Goal: Check status: Check status

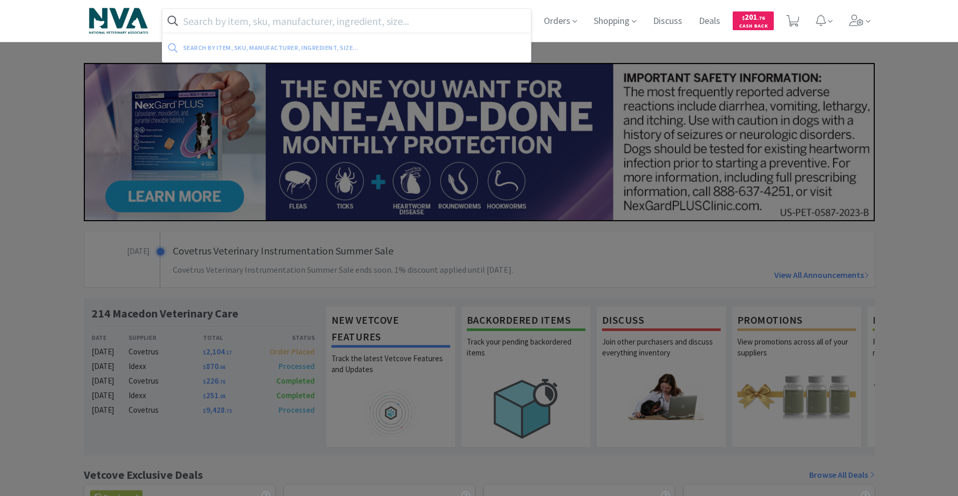
click at [419, 12] on input "text" at bounding box center [346, 21] width 369 height 24
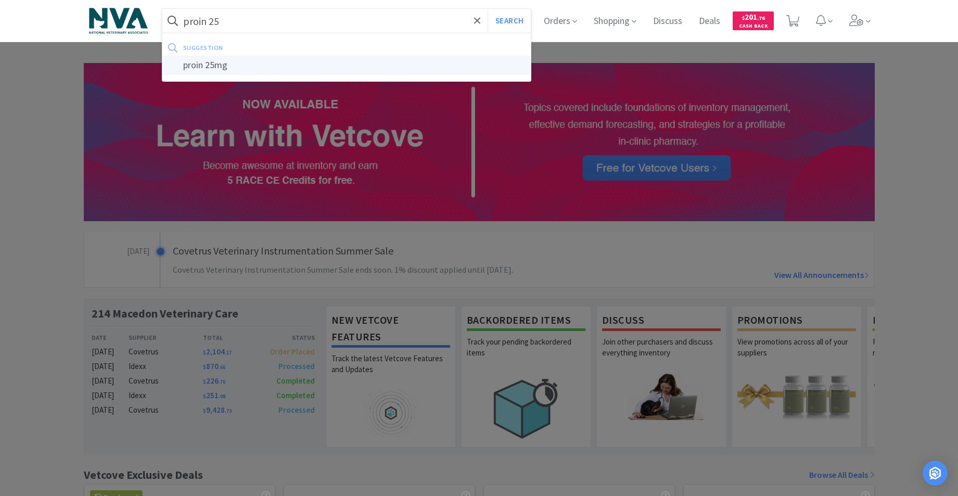
click at [227, 68] on div "proin 25mg" at bounding box center [346, 65] width 369 height 19
type input "proin 25mg"
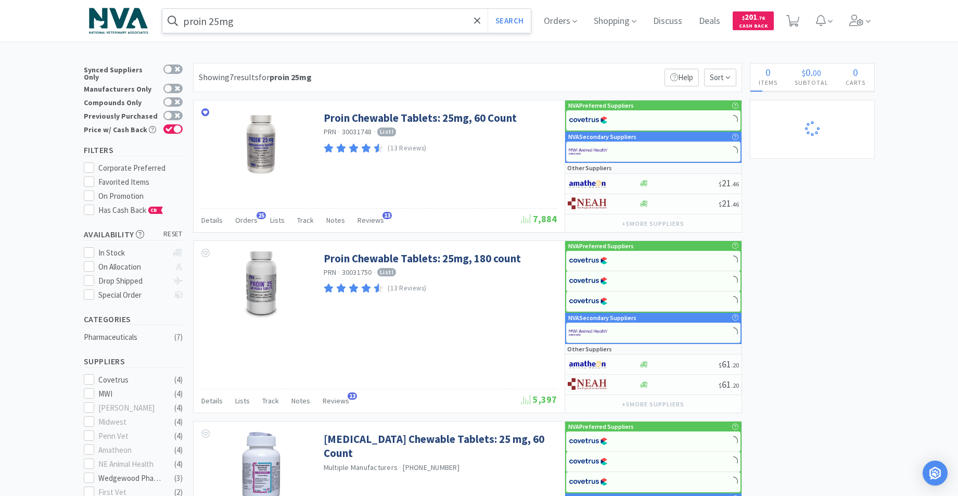
select select "1"
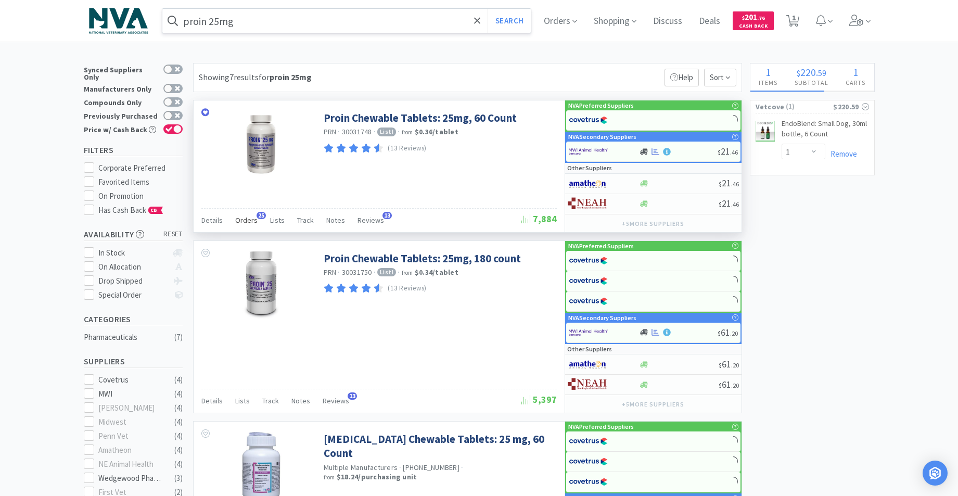
click at [240, 219] on span "Orders" at bounding box center [246, 219] width 22 height 9
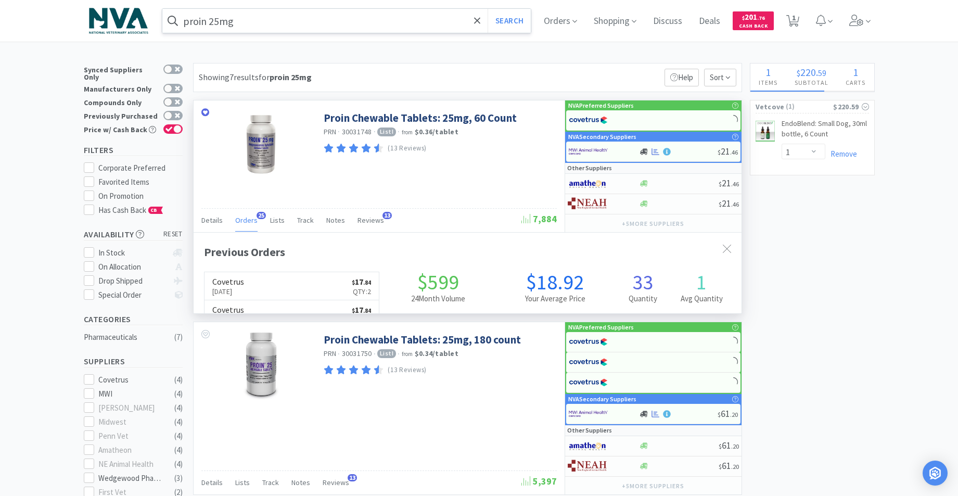
scroll to position [279, 548]
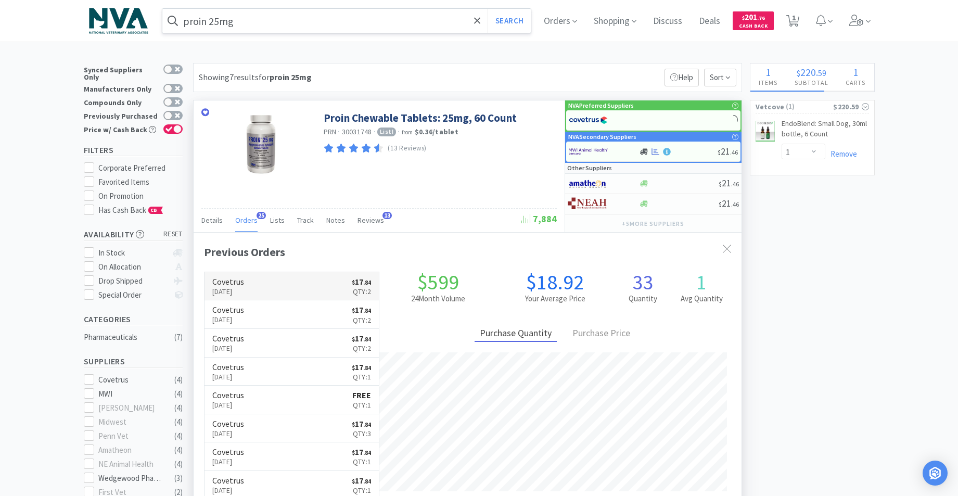
click at [282, 286] on link "Covetrus [DATE] $ 17 . 84 Qty: 2" at bounding box center [292, 286] width 175 height 29
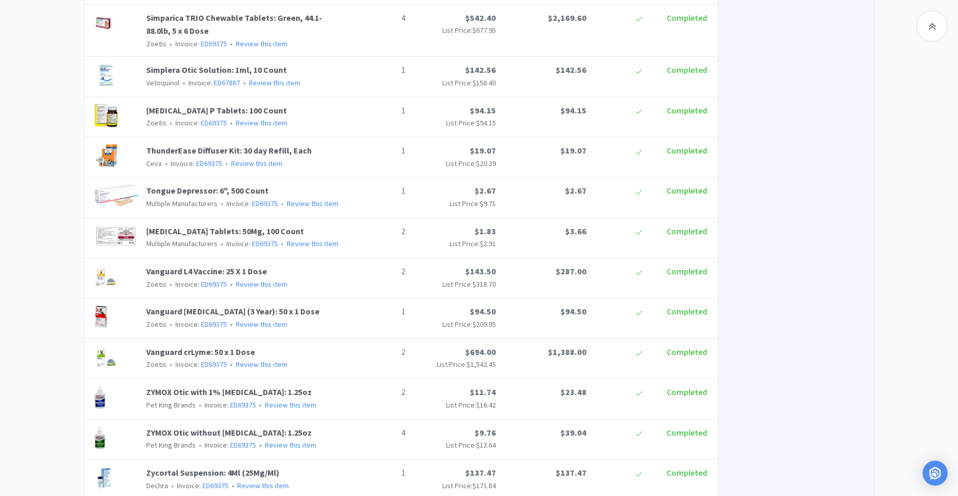
scroll to position [2788, 0]
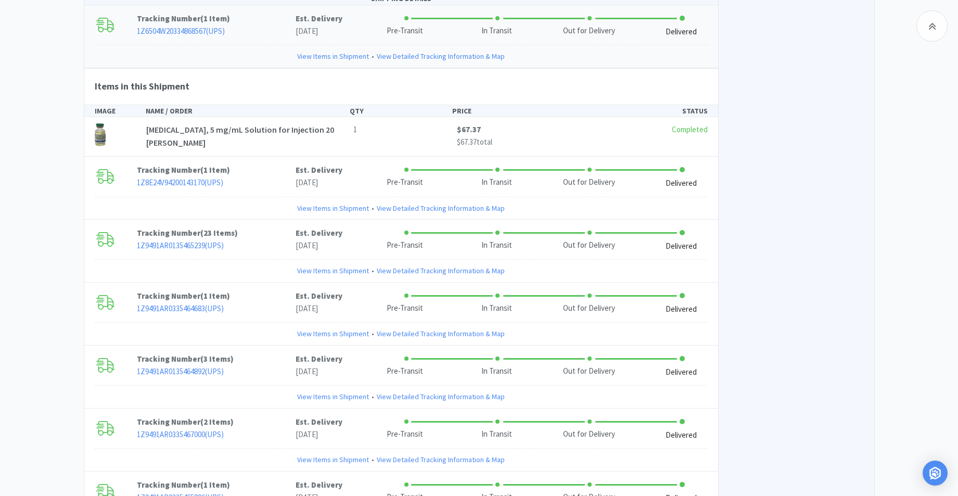
scroll to position [3223, 0]
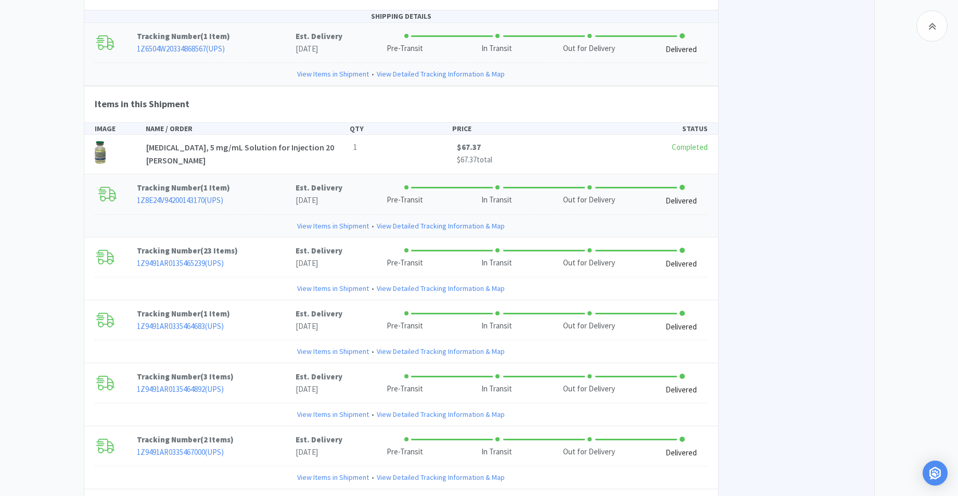
click at [350, 220] on link "View Items in Shipment" at bounding box center [333, 225] width 72 height 11
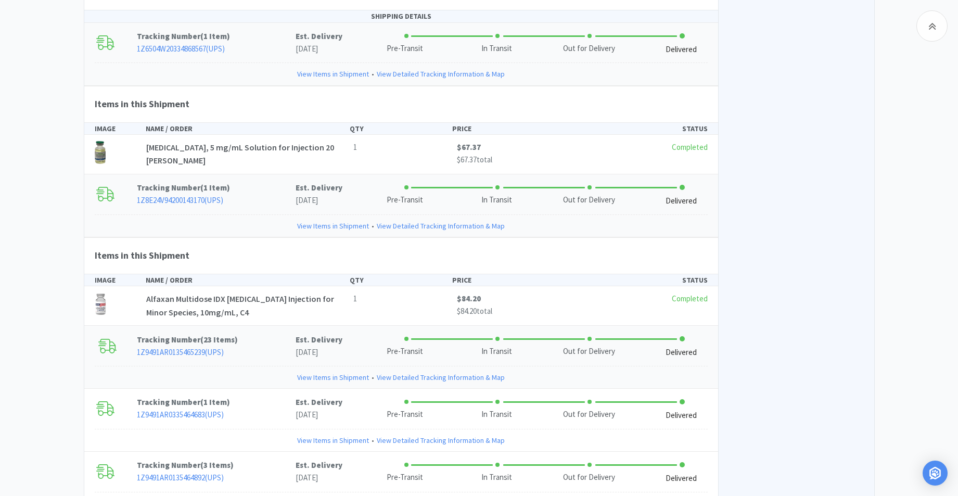
click at [330, 372] on link "View Items in Shipment" at bounding box center [333, 377] width 72 height 11
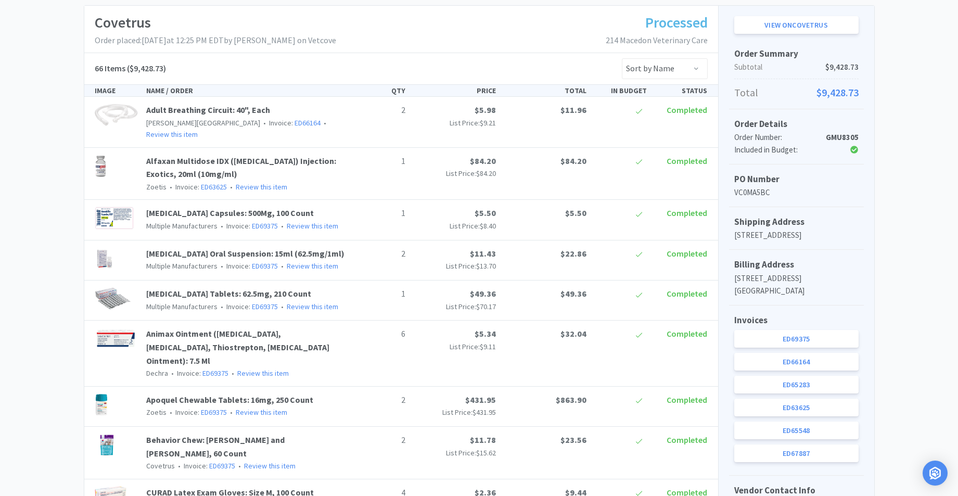
scroll to position [0, 0]
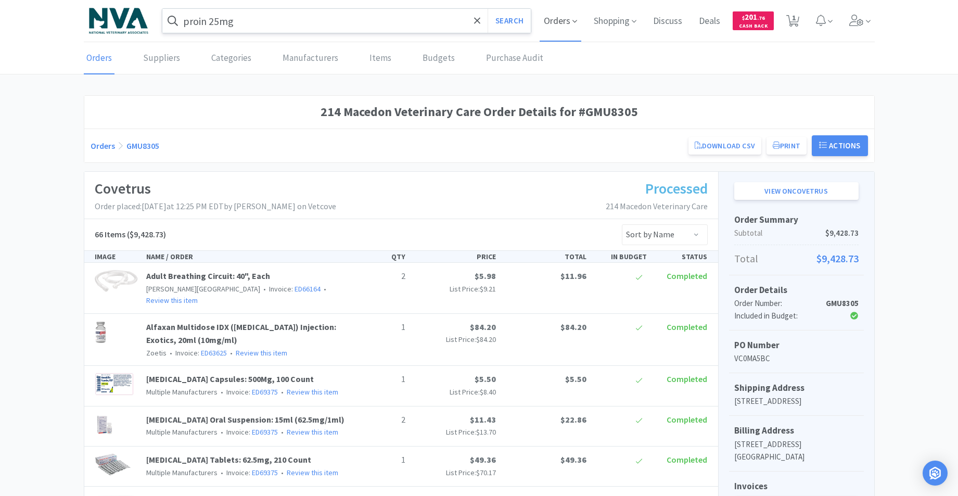
click at [573, 19] on icon at bounding box center [574, 21] width 5 height 9
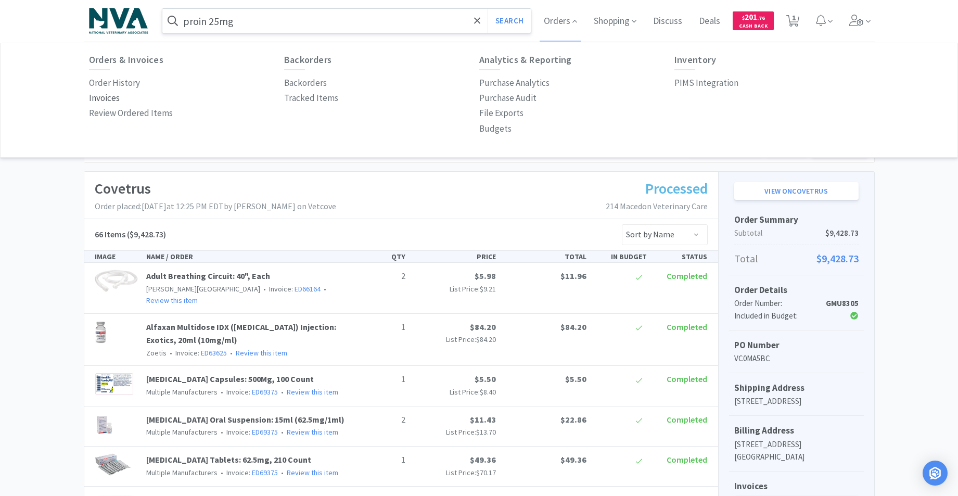
click at [114, 97] on p "Invoices" at bounding box center [104, 98] width 31 height 14
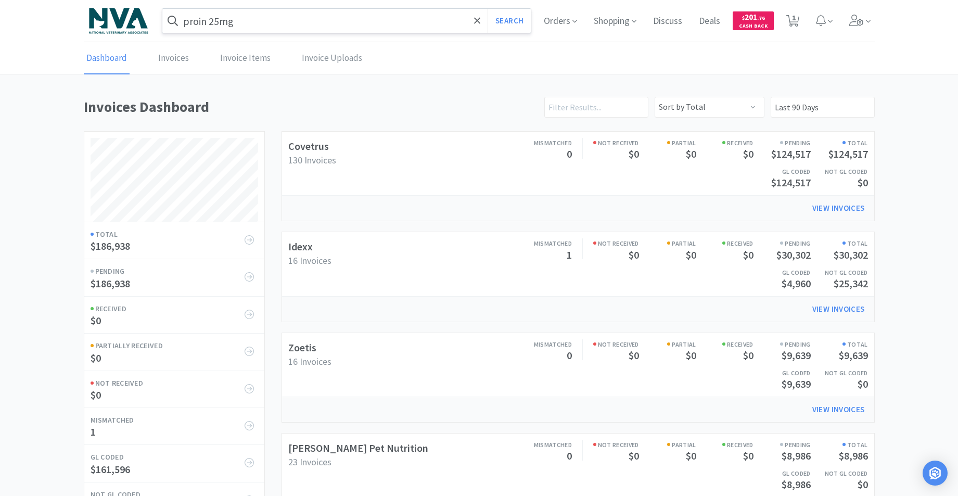
scroll to position [640, 791]
click at [307, 146] on link "Covetrus" at bounding box center [308, 145] width 41 height 13
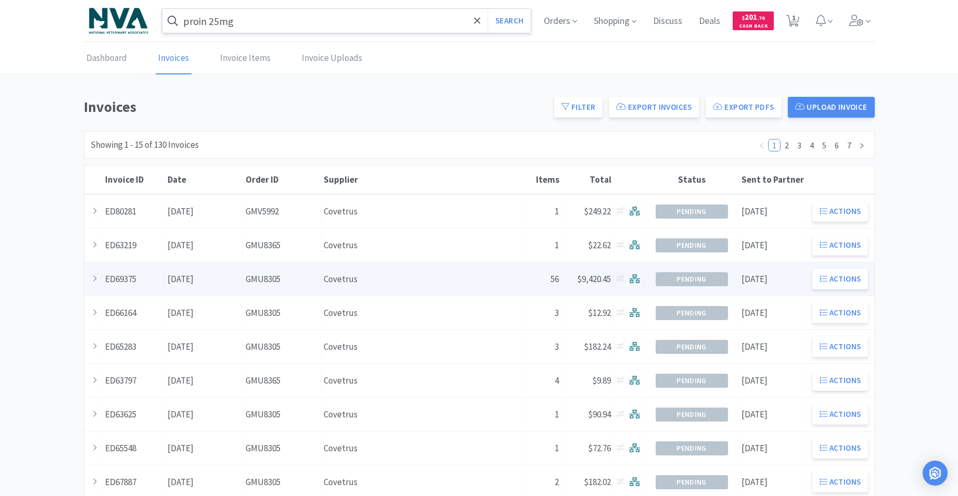
click at [122, 280] on div "Invoice ID ED69375" at bounding box center [134, 279] width 62 height 27
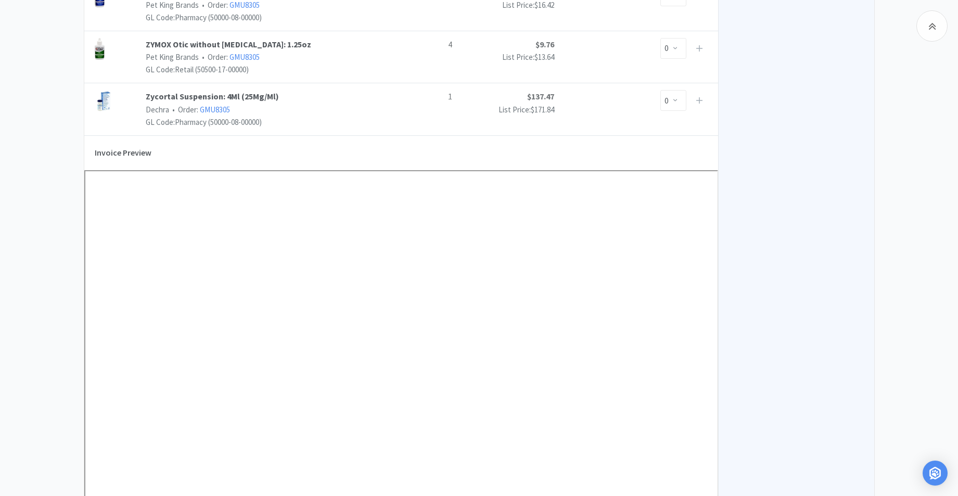
scroll to position [3153, 0]
